Goal: Task Accomplishment & Management: Manage account settings

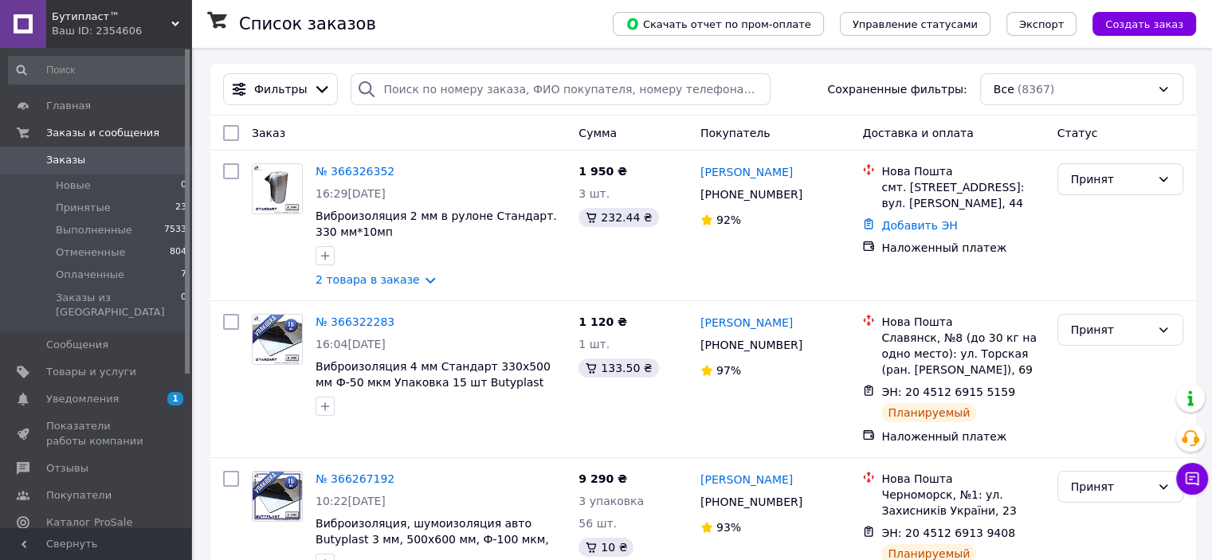
click at [367, 173] on link "№ 366326352" at bounding box center [355, 171] width 79 height 13
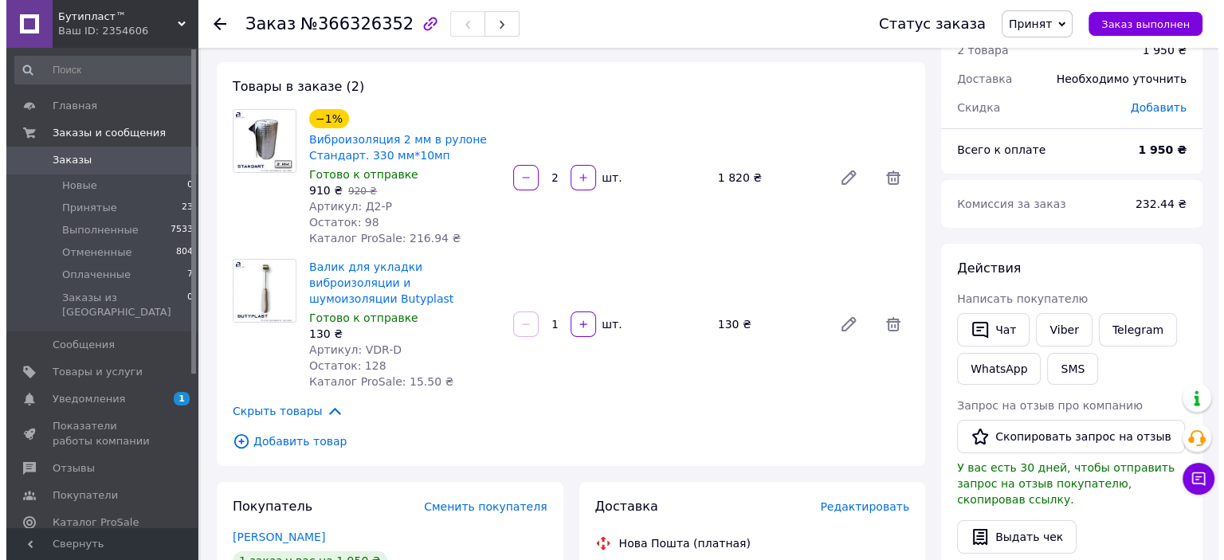
scroll to position [159, 0]
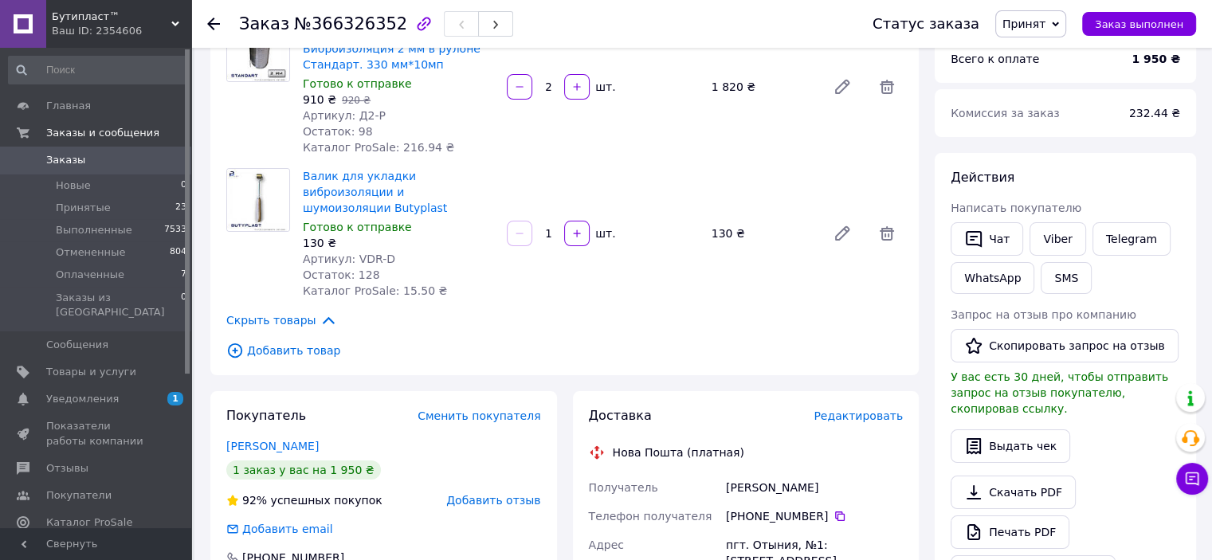
click at [852, 410] on span "Редактировать" at bounding box center [857, 416] width 89 height 13
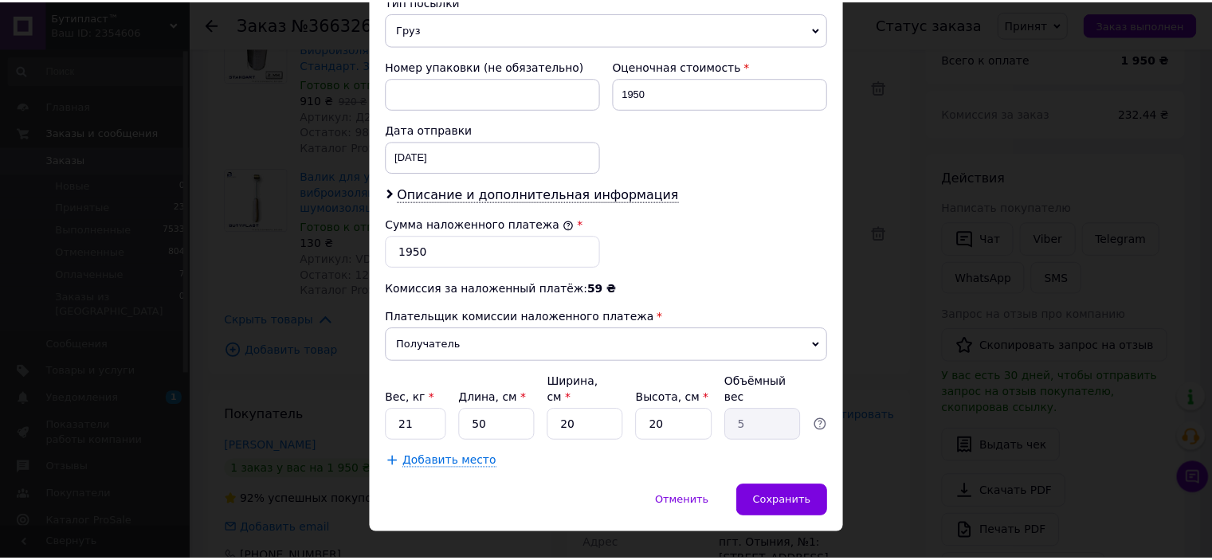
scroll to position [650, 0]
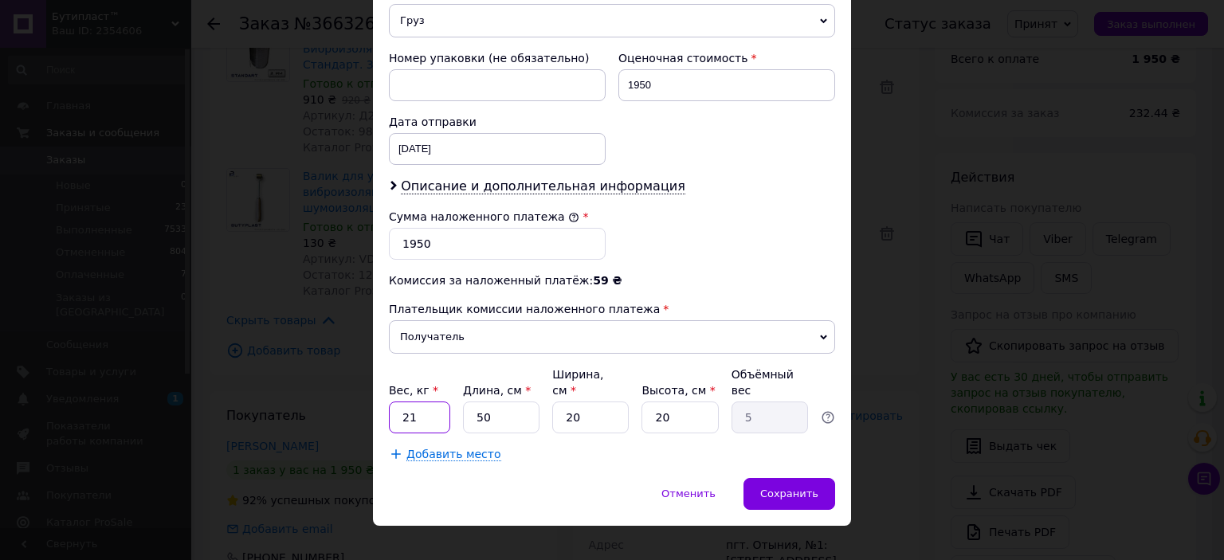
click at [440, 402] on input "21" at bounding box center [419, 418] width 61 height 32
type input "20"
click at [784, 488] on span "Сохранить" at bounding box center [789, 494] width 58 height 12
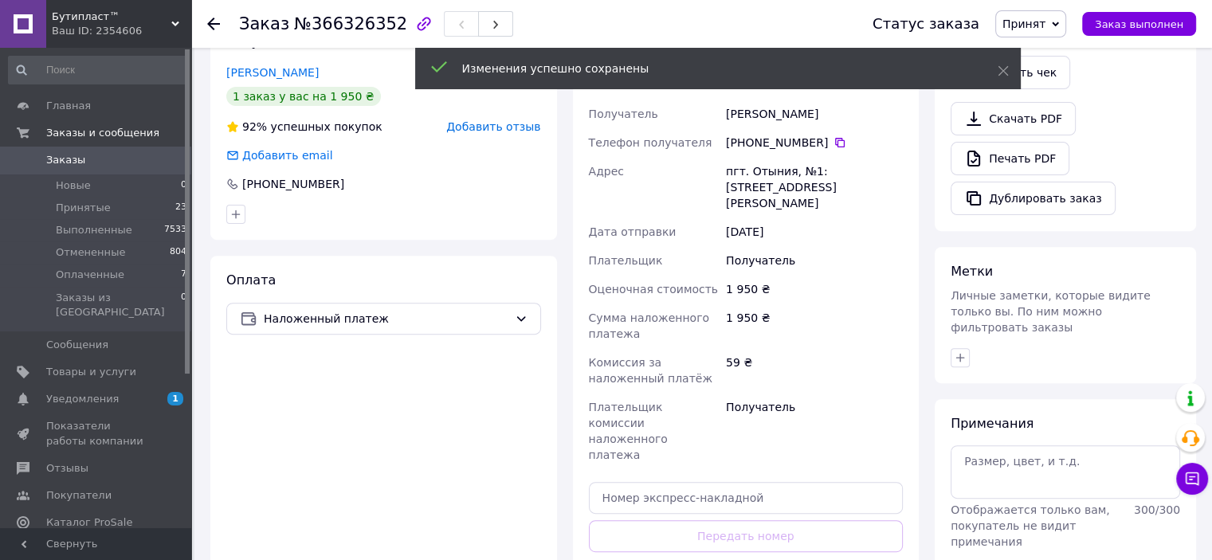
scroll to position [558, 0]
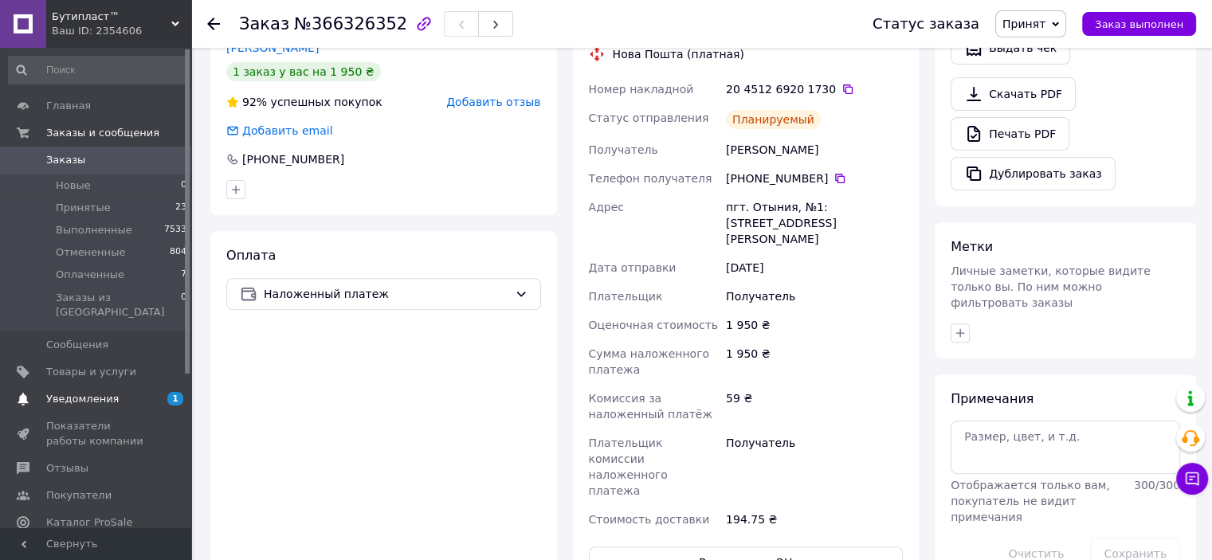
click at [127, 392] on span "Уведомления" at bounding box center [96, 399] width 101 height 14
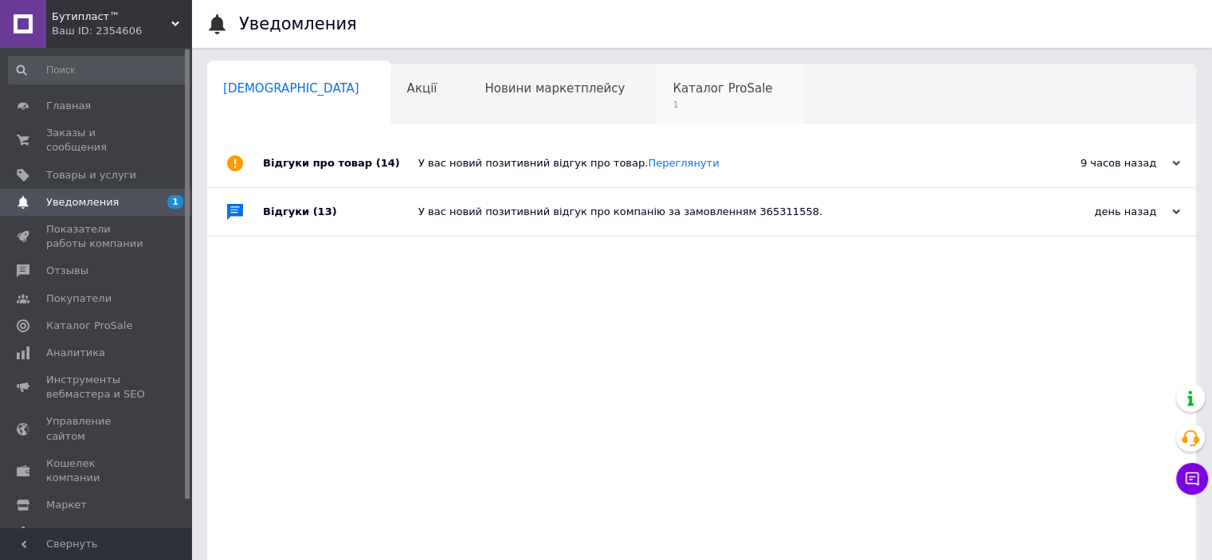
click at [672, 93] on span "Каталог ProSale" at bounding box center [722, 88] width 100 height 14
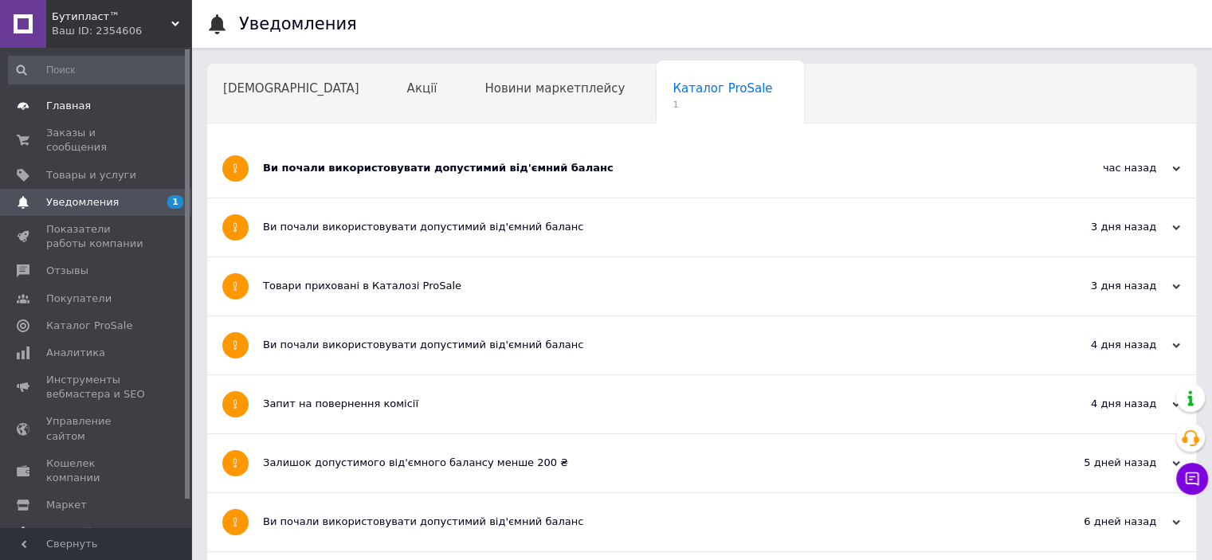
click at [64, 108] on span "Главная" at bounding box center [68, 106] width 45 height 14
